Goal: Find specific page/section: Find specific page/section

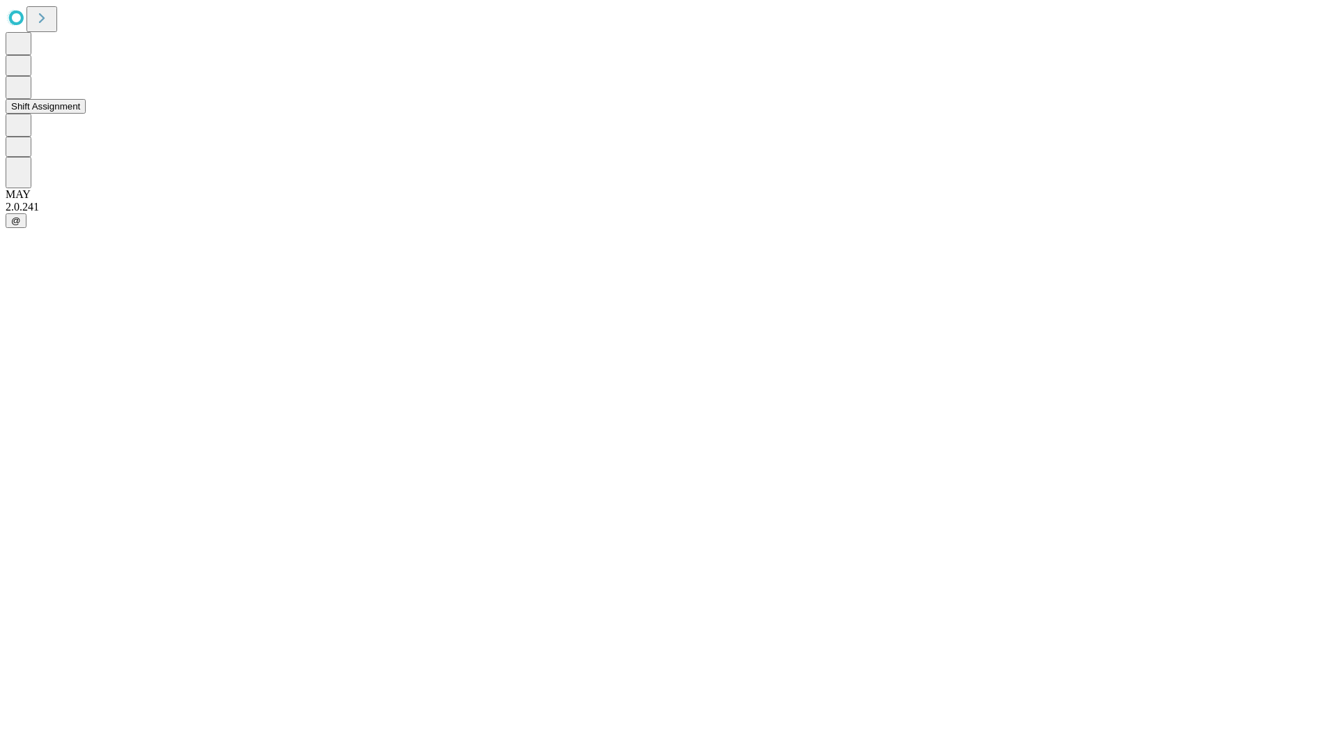
click at [86, 114] on button "Shift Assignment" at bounding box center [46, 106] width 80 height 15
